Goal: Information Seeking & Learning: Learn about a topic

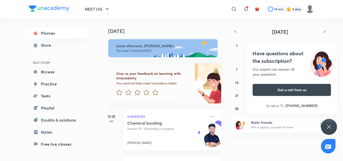
click at [203, 144] on img at bounding box center [212, 135] width 25 height 25
drag, startPoint x: 203, startPoint y: 144, endPoint x: 103, endPoint y: 20, distance: 159.1
click at [103, 20] on div "[DATE]" at bounding box center [163, 26] width 125 height 16
click at [52, 75] on link "Browse" at bounding box center [58, 72] width 58 height 10
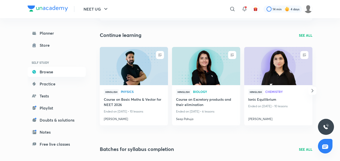
scroll to position [50, 0]
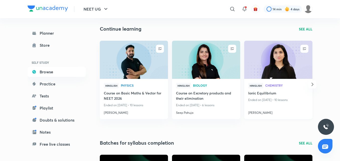
click at [260, 58] on img at bounding box center [279, 59] width 70 height 39
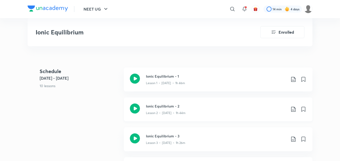
scroll to position [276, 0]
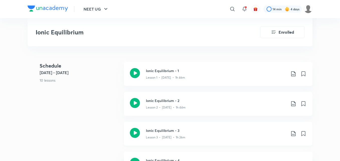
click at [136, 132] on icon at bounding box center [135, 133] width 10 height 10
